Goal: Find specific page/section: Find specific page/section

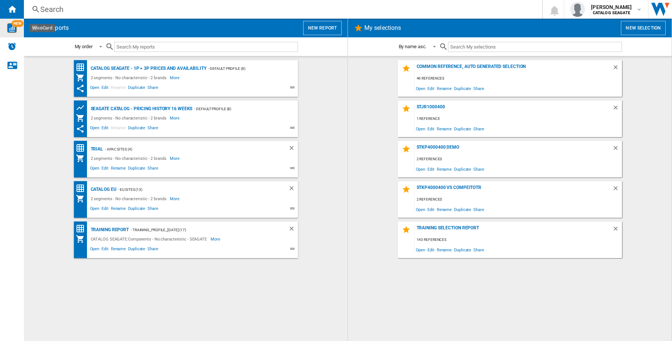
click at [14, 27] on img "WiseCard" at bounding box center [12, 28] width 10 height 10
click at [632, 94] on wk-selection "Common reference, auto generated selection 46 references Open Edit Rename Dupli…" at bounding box center [509, 78] width 309 height 37
click at [314, 93] on wk-bookmarked-report "Catalog Seagate - 1P + 3P prices and availability - Default profile (8) 2 segme…" at bounding box center [185, 78] width 309 height 37
click at [253, 80] on div "2 segments - No characteristic - 2 brands More Less" at bounding box center [179, 77] width 207 height 9
click at [653, 185] on wk-selection "STKP4000400 vs compeitotr 2 references Open Edit Rename Duplicate Share" at bounding box center [509, 199] width 309 height 37
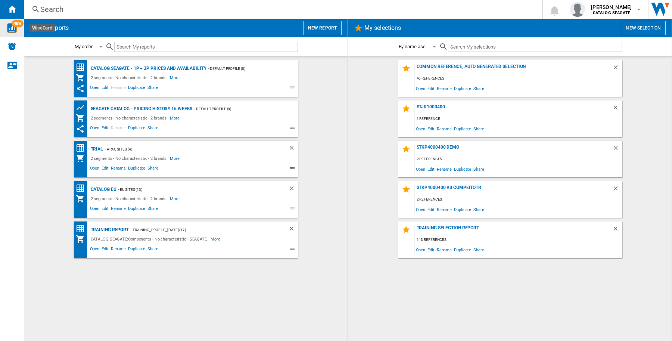
click at [646, 174] on wk-selection "STKP4000400 Demo 2 references Open Edit Rename Duplicate Share" at bounding box center [509, 159] width 309 height 37
